Goal: Task Accomplishment & Management: Manage account settings

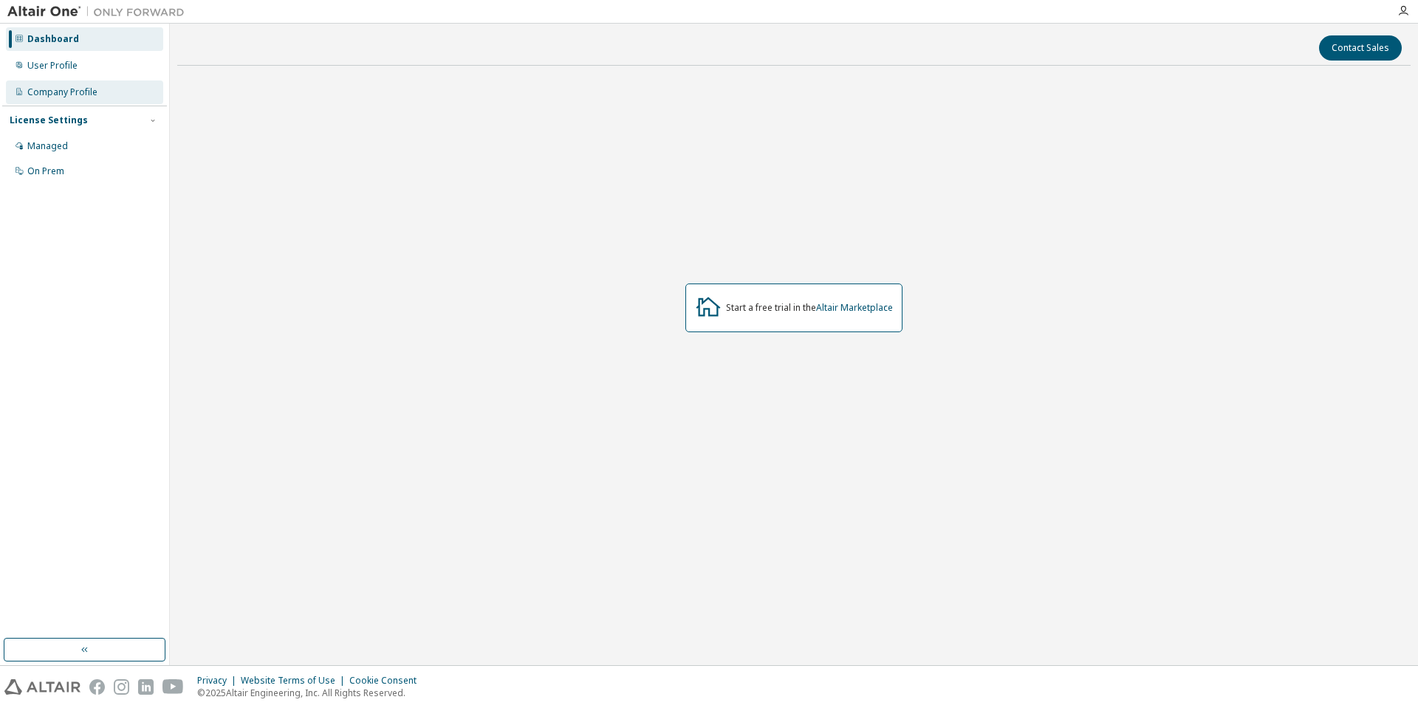
click at [79, 92] on div "Company Profile" at bounding box center [62, 92] width 70 height 12
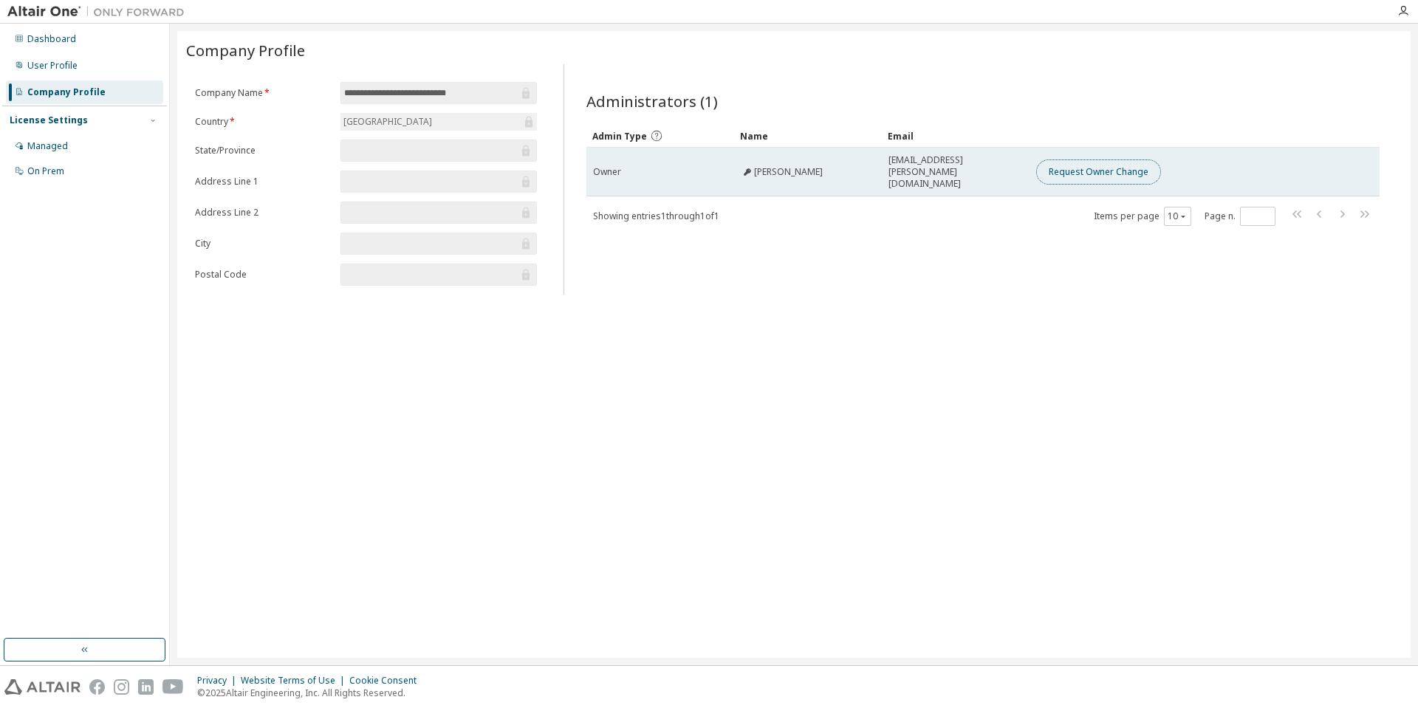
click at [1122, 167] on button "Request Owner Change" at bounding box center [1098, 171] width 125 height 25
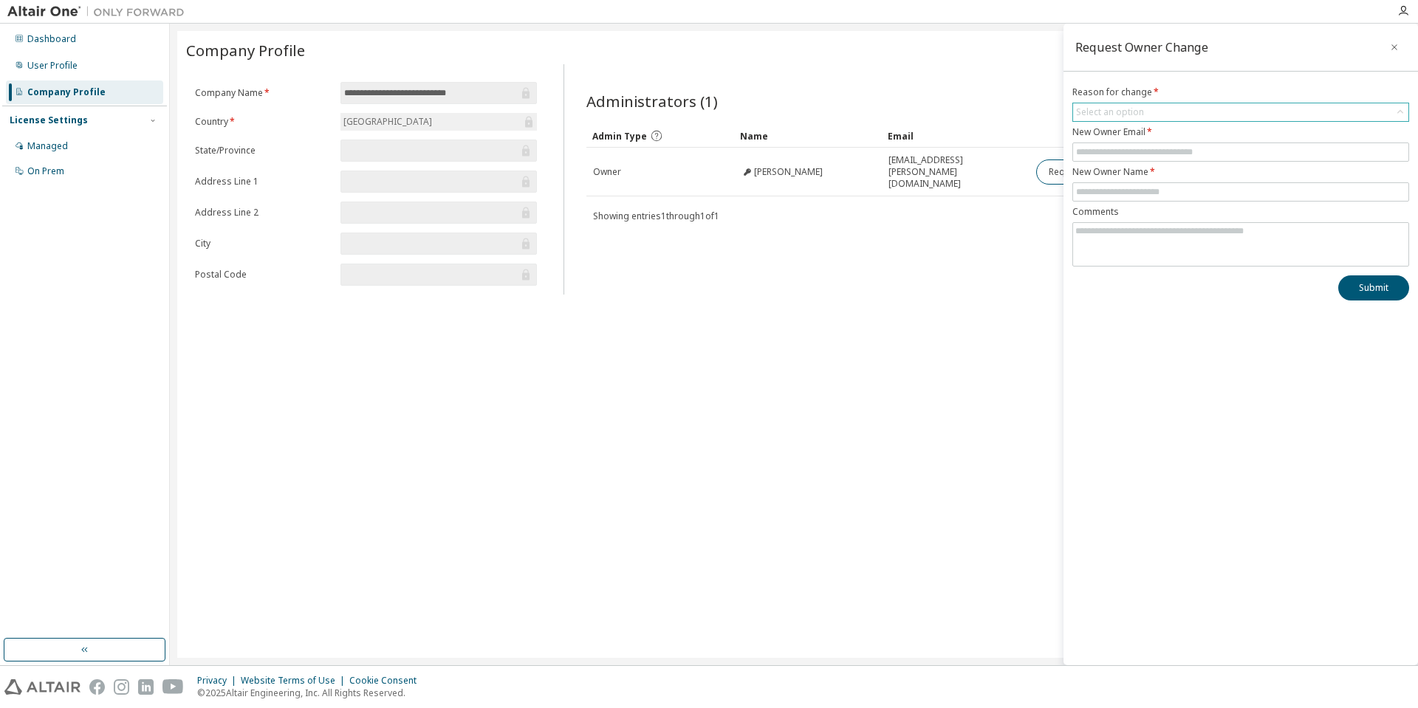
click at [1139, 117] on div "Select an option" at bounding box center [1110, 112] width 68 height 12
click at [1003, 268] on div "Administrators (1) Clear Load Save Save As Field Operator Value Select filter S…" at bounding box center [982, 183] width 828 height 221
click at [1395, 44] on icon "button" at bounding box center [1394, 47] width 10 height 12
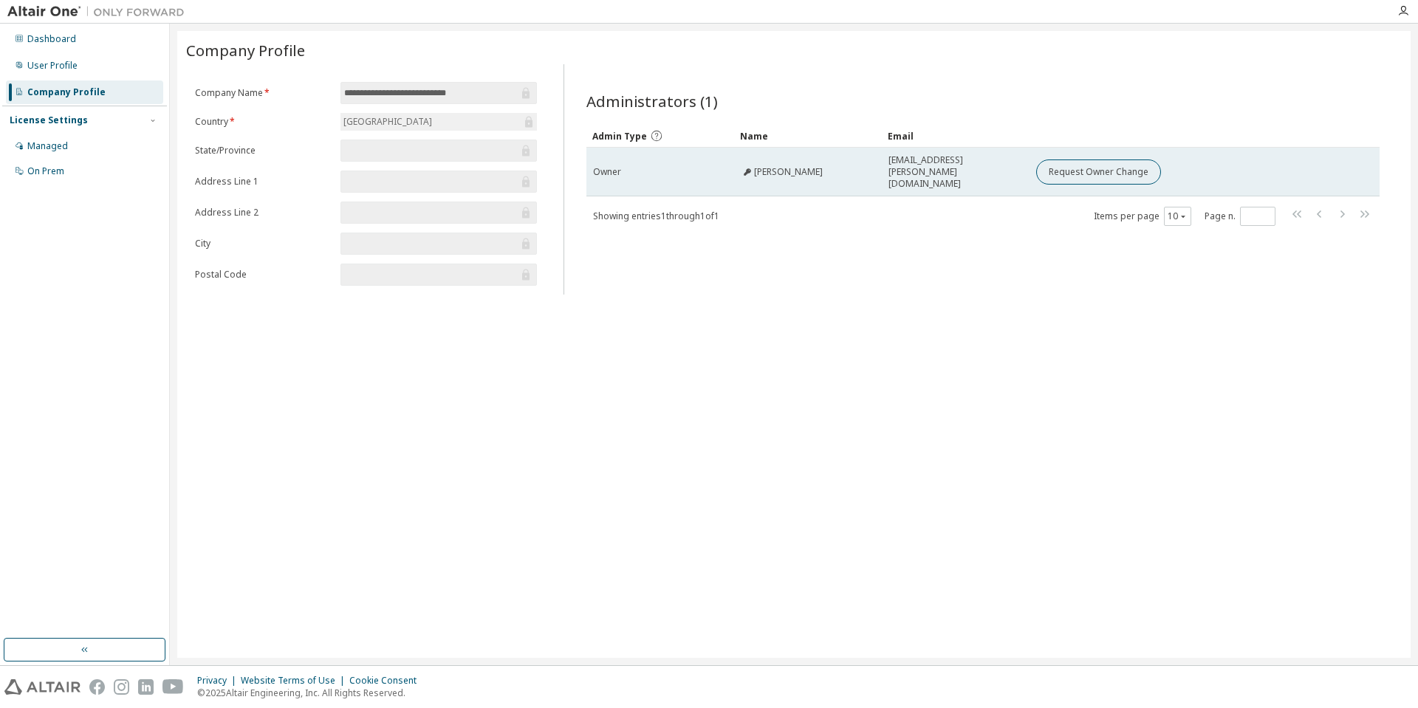
click at [780, 173] on td "Francesca Campana" at bounding box center [808, 172] width 148 height 49
click at [808, 174] on td "Francesca Campana" at bounding box center [808, 172] width 148 height 49
drag, startPoint x: 872, startPoint y: 162, endPoint x: 840, endPoint y: 173, distance: 33.9
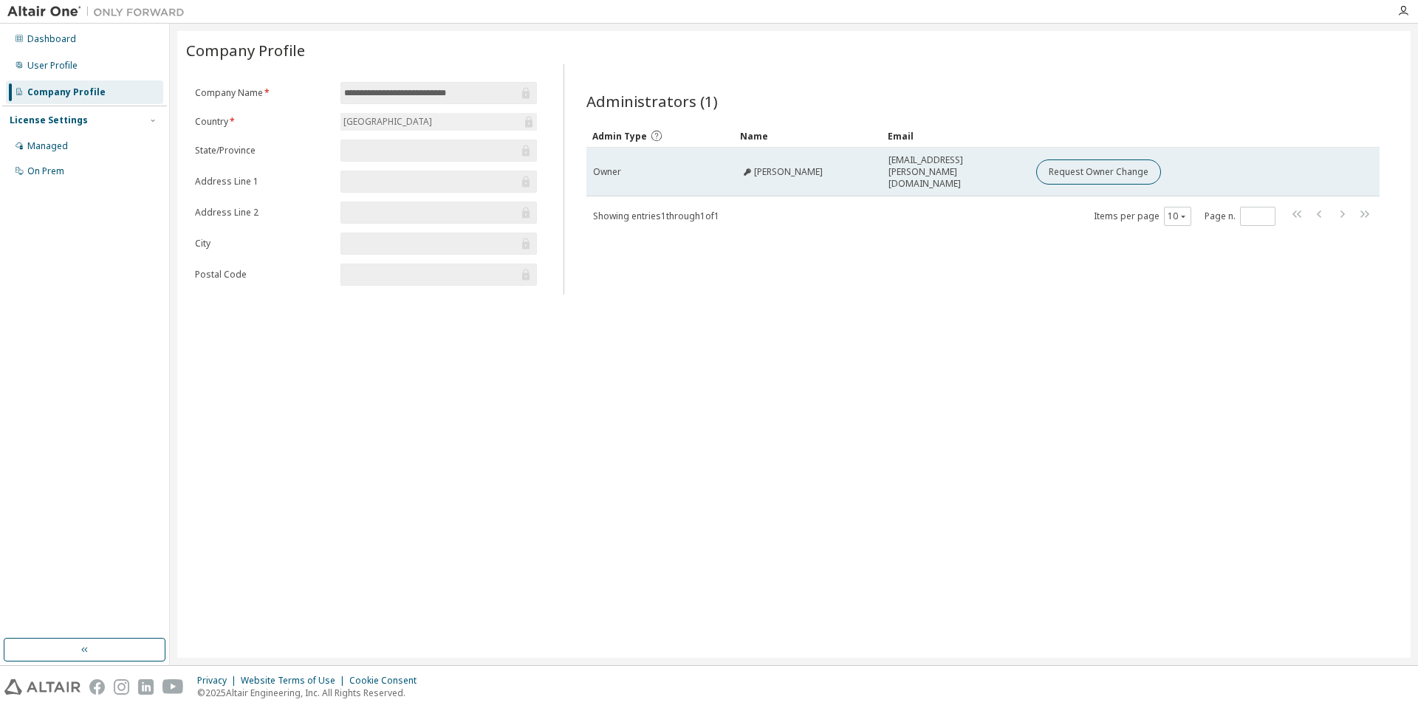
click at [840, 173] on td "Francesca Campana" at bounding box center [808, 172] width 148 height 49
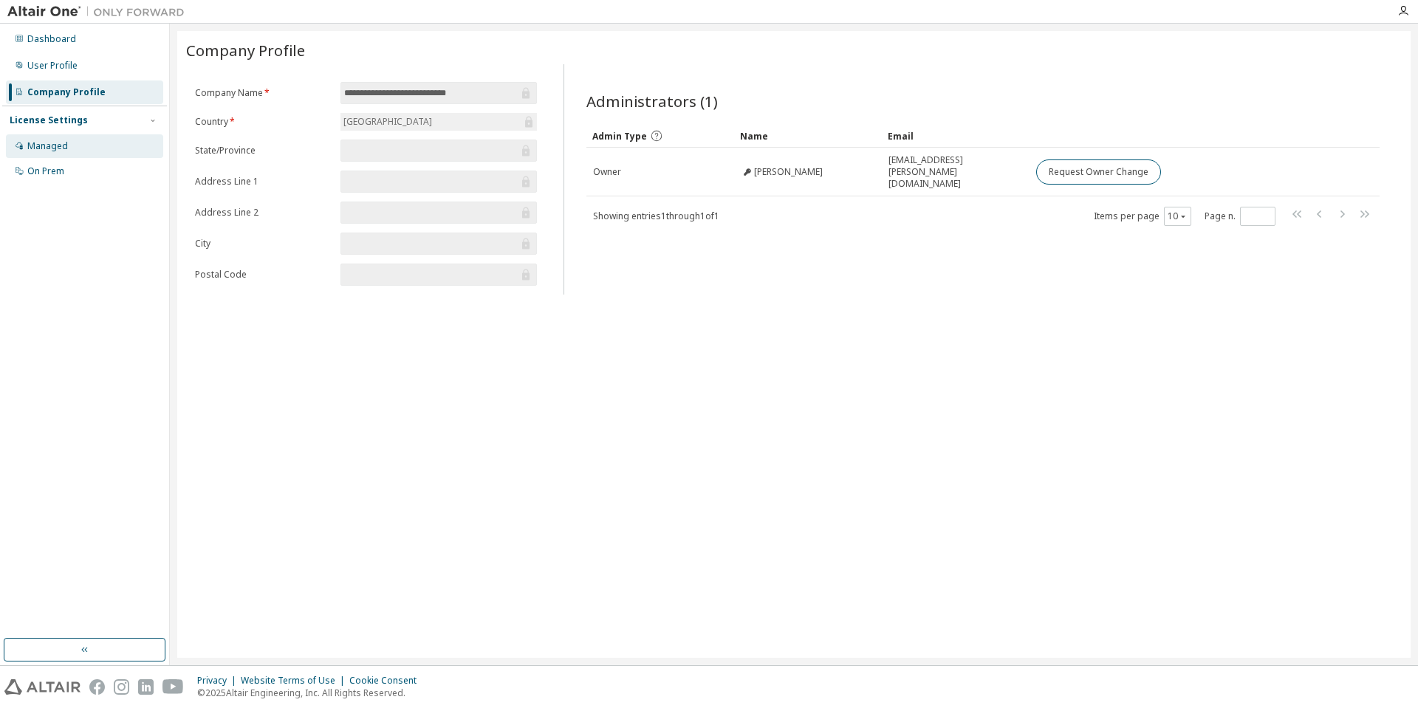
click at [72, 143] on div "Managed" at bounding box center [84, 146] width 157 height 24
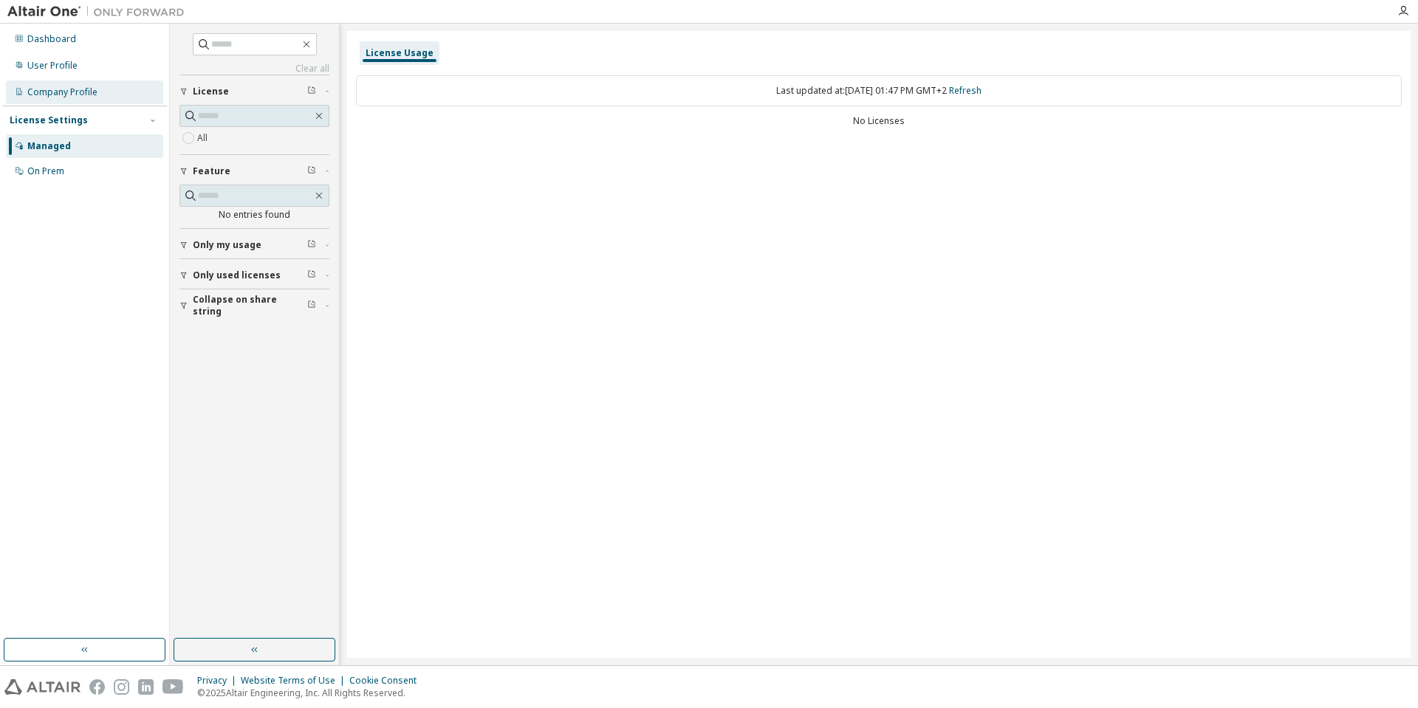
click at [85, 100] on div "Company Profile" at bounding box center [84, 92] width 157 height 24
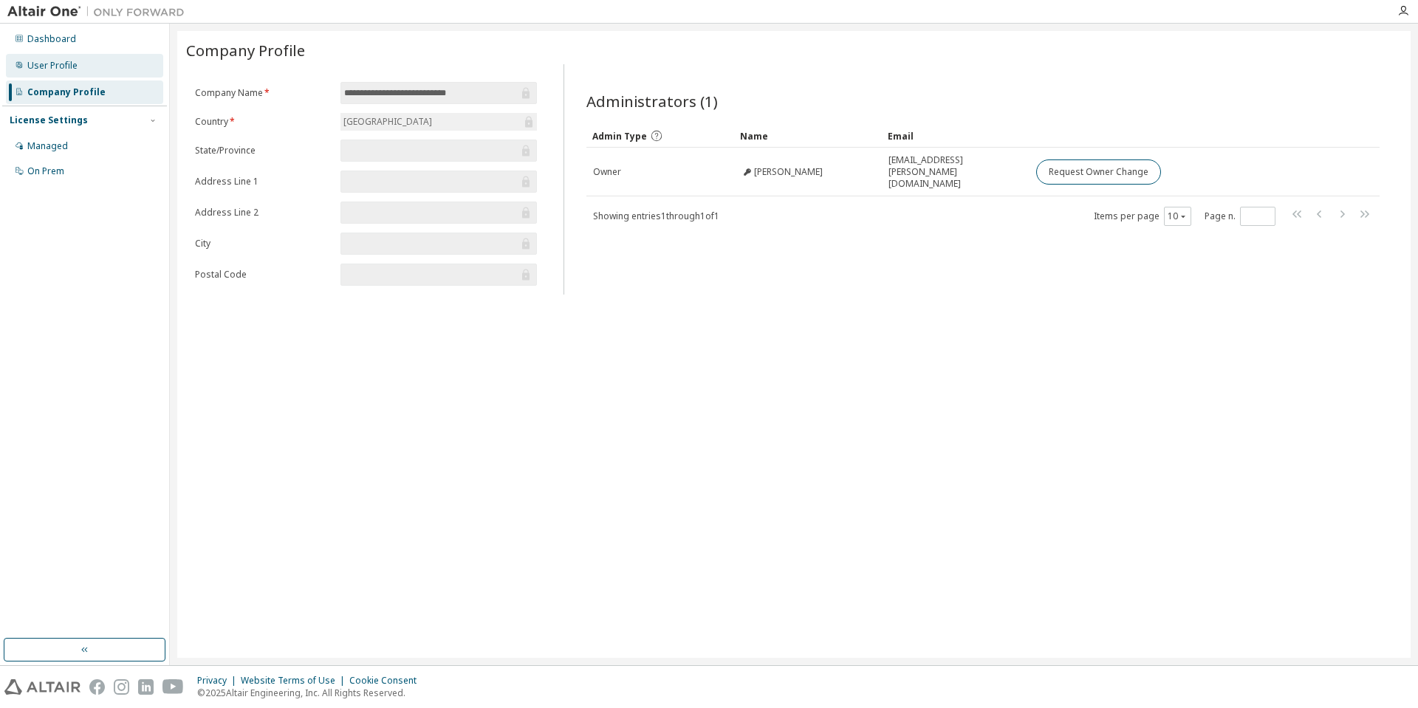
click at [71, 73] on div "User Profile" at bounding box center [84, 66] width 157 height 24
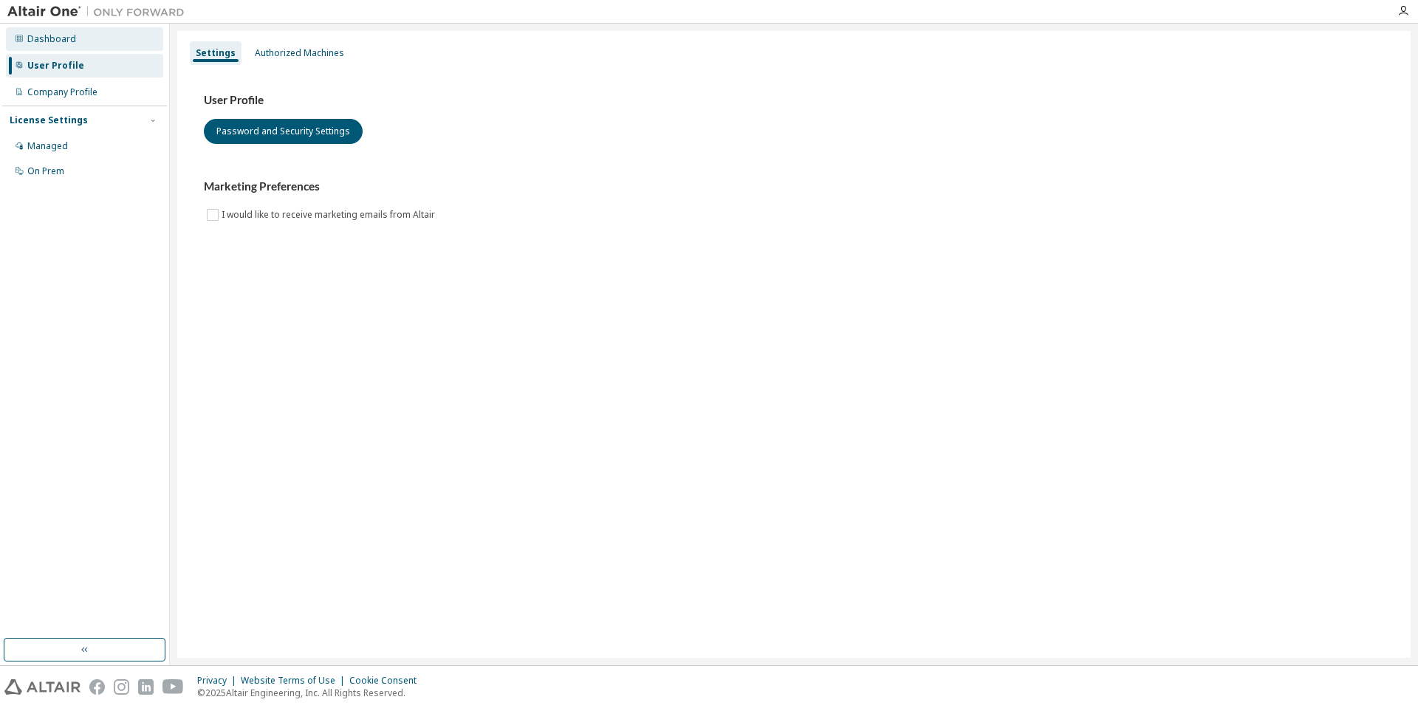
click at [75, 45] on div "Dashboard" at bounding box center [84, 39] width 157 height 24
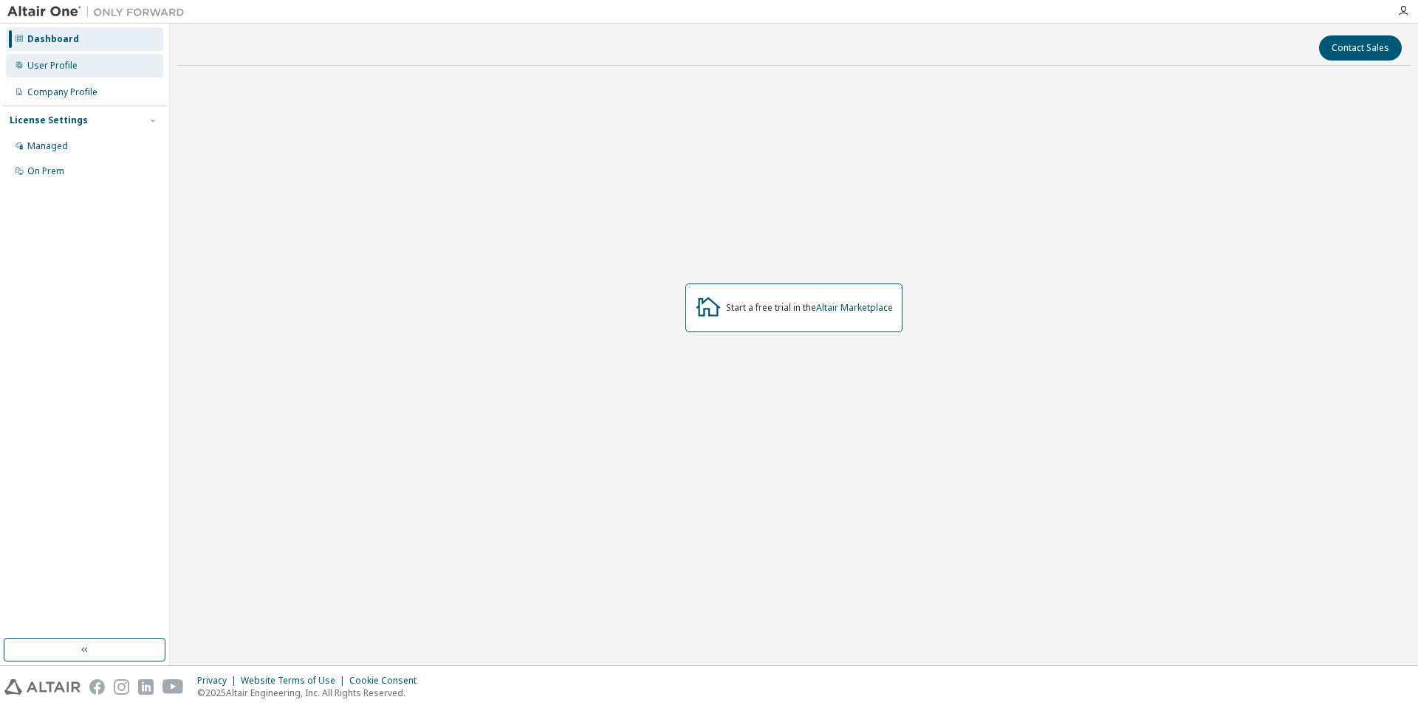
click at [74, 63] on div "User Profile" at bounding box center [52, 66] width 50 height 12
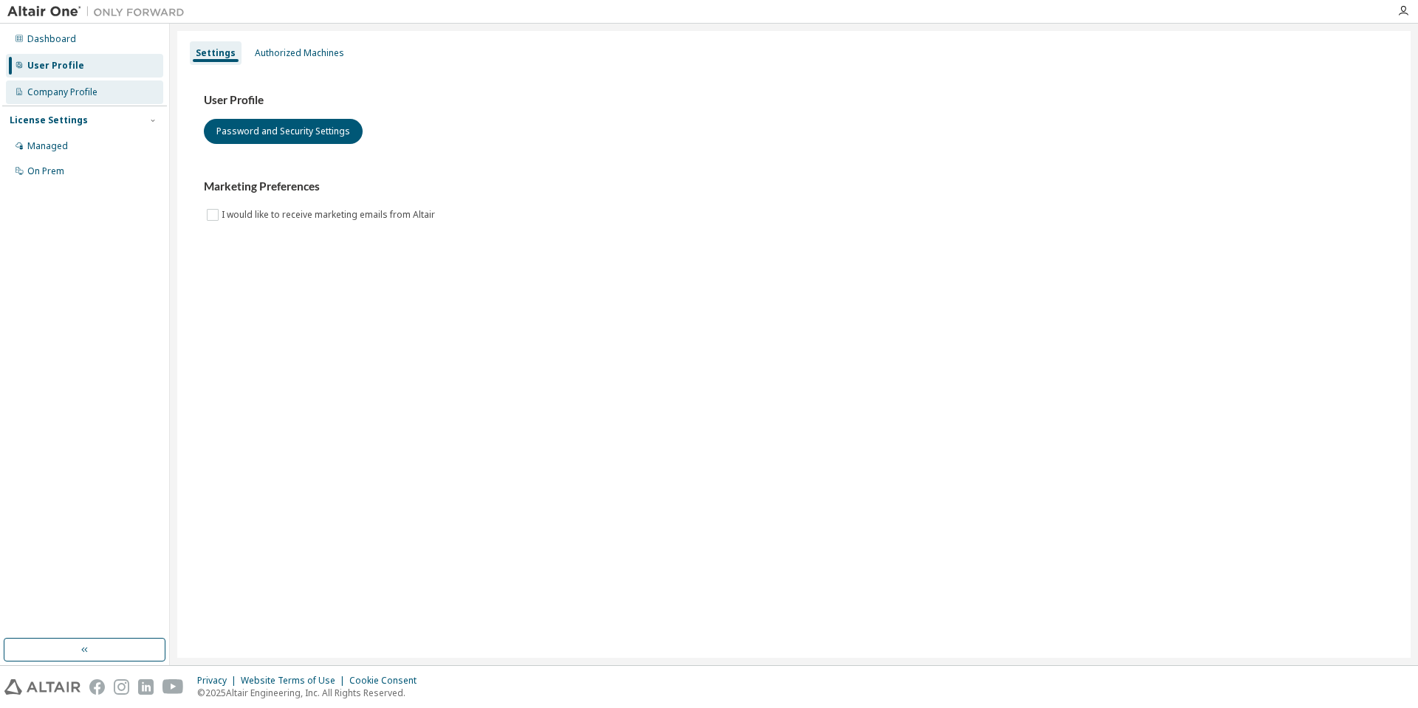
click at [74, 98] on div "Company Profile" at bounding box center [84, 92] width 157 height 24
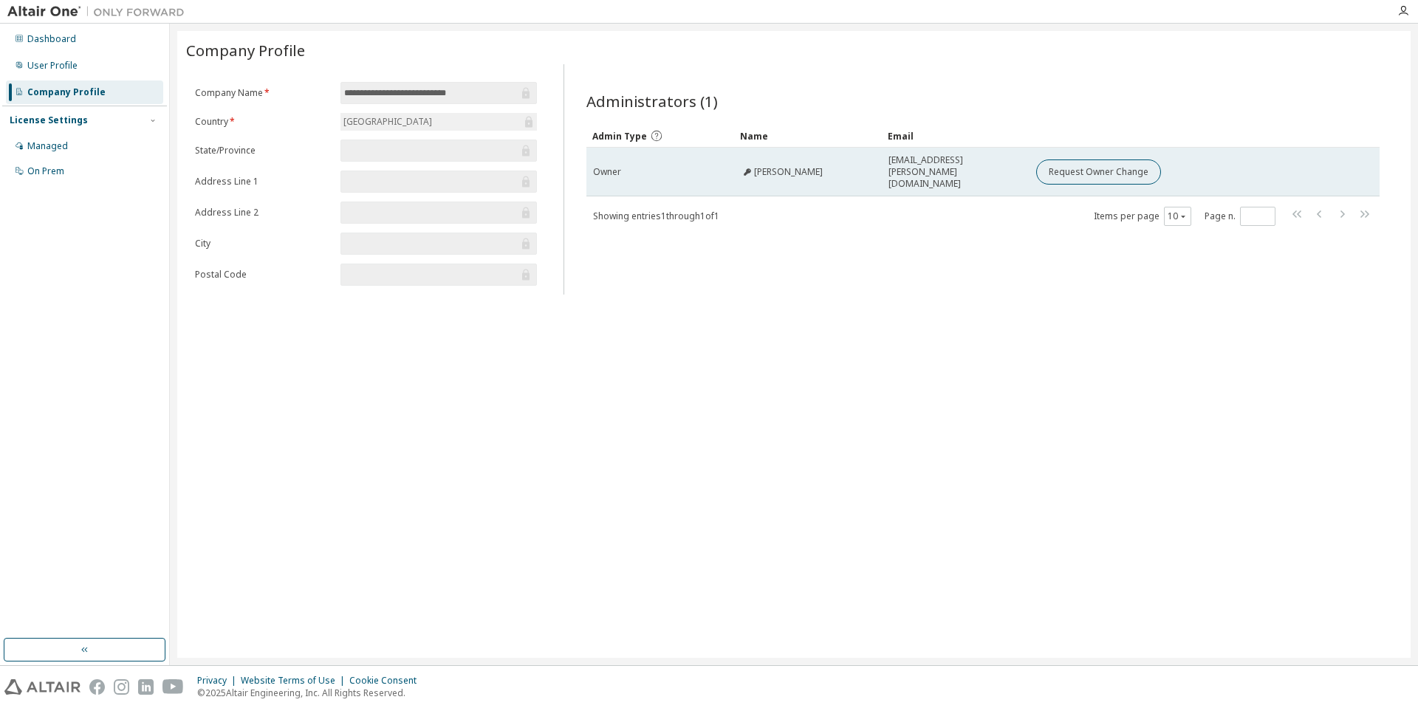
click at [698, 159] on td "Owner" at bounding box center [660, 172] width 148 height 49
click at [1183, 165] on div "Request Owner Change" at bounding box center [1180, 171] width 289 height 25
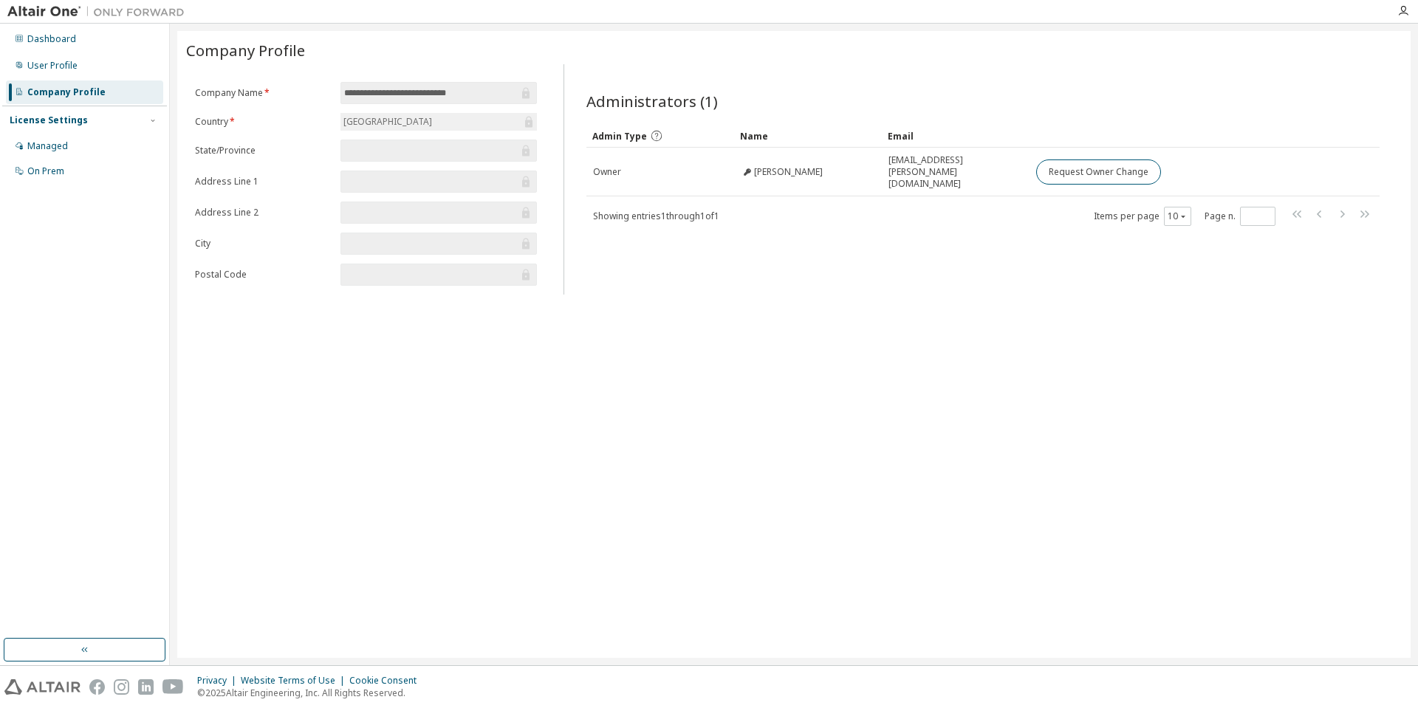
click at [136, 647] on button "button" at bounding box center [85, 650] width 162 height 24
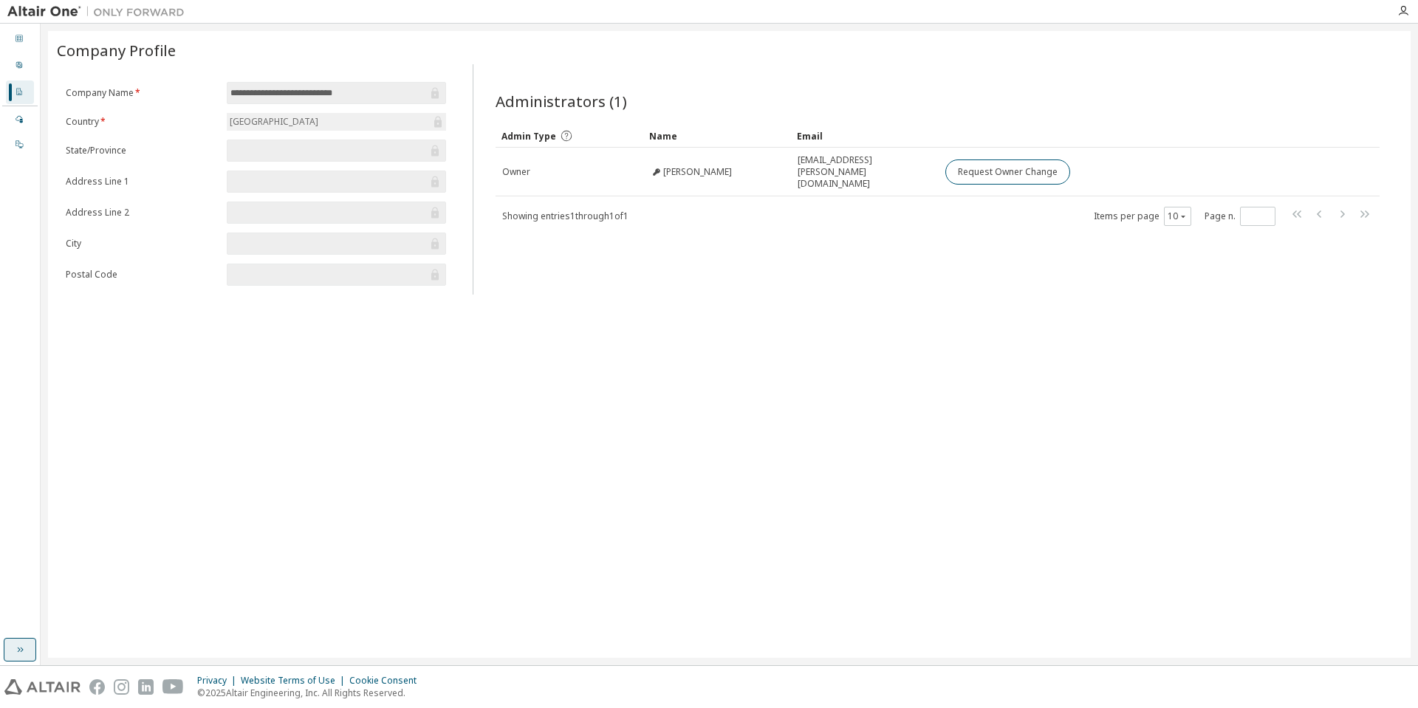
click at [15, 646] on icon "button" at bounding box center [20, 650] width 12 height 12
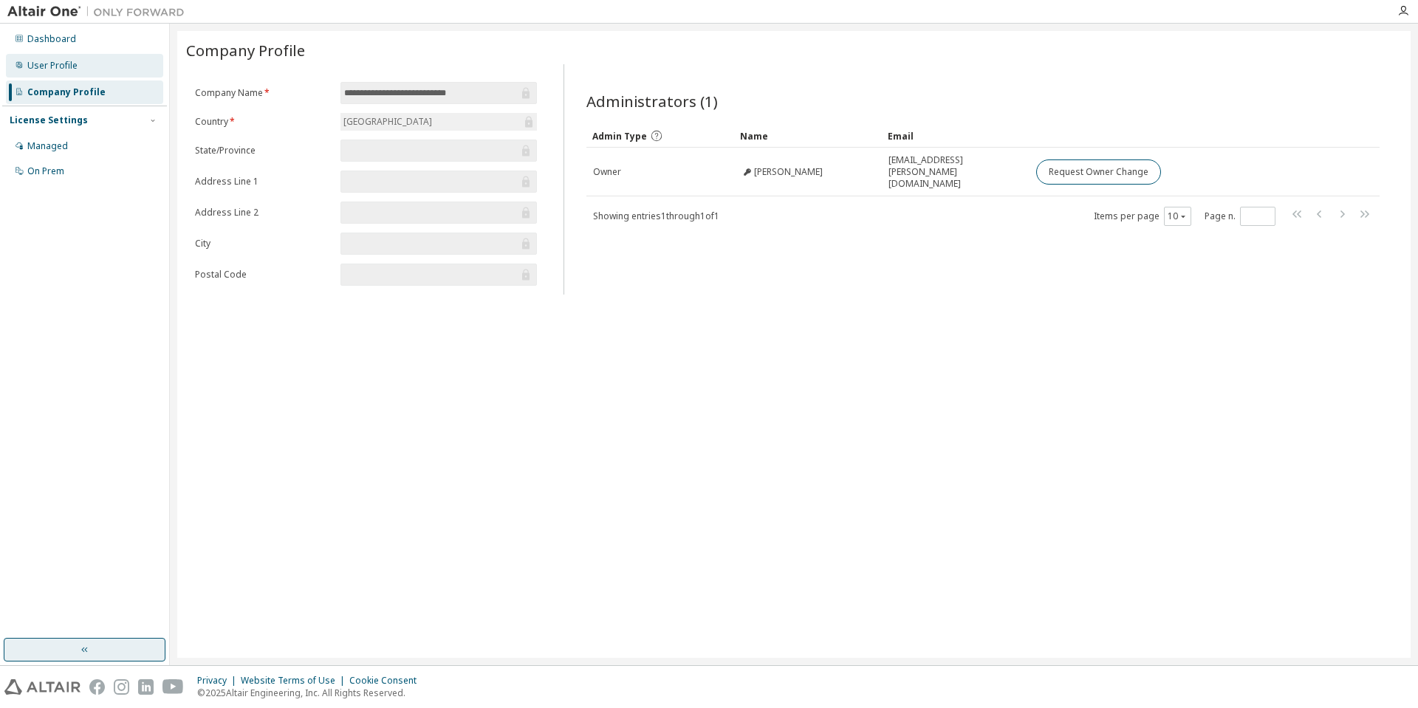
click at [74, 70] on div "User Profile" at bounding box center [52, 66] width 50 height 12
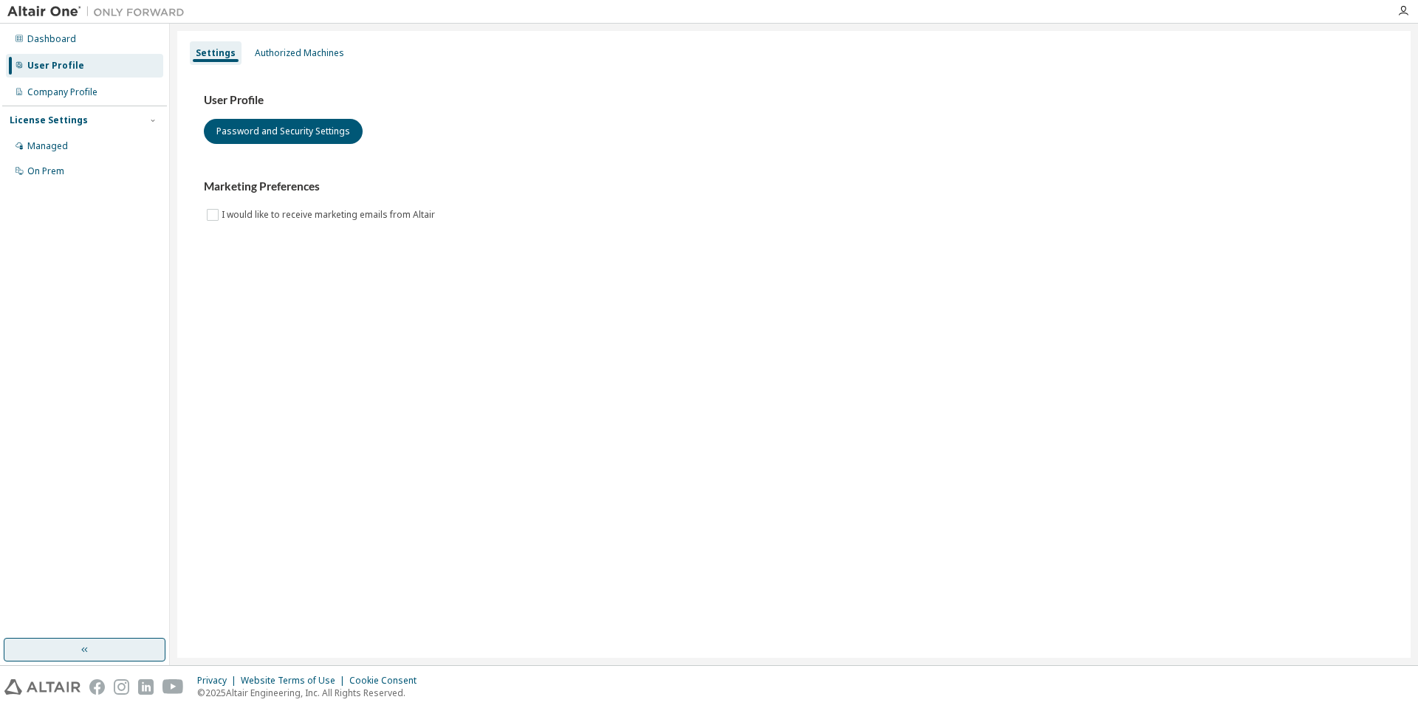
click at [76, 21] on div at bounding box center [96, 11] width 192 height 23
click at [74, 32] on div "Dashboard" at bounding box center [84, 39] width 157 height 24
